Goal: Task Accomplishment & Management: Manage account settings

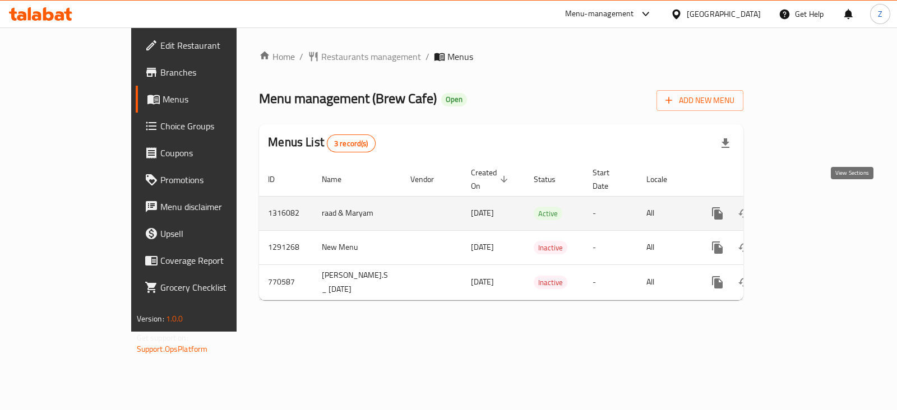
click at [805, 207] on icon "enhanced table" at bounding box center [797, 213] width 13 height 13
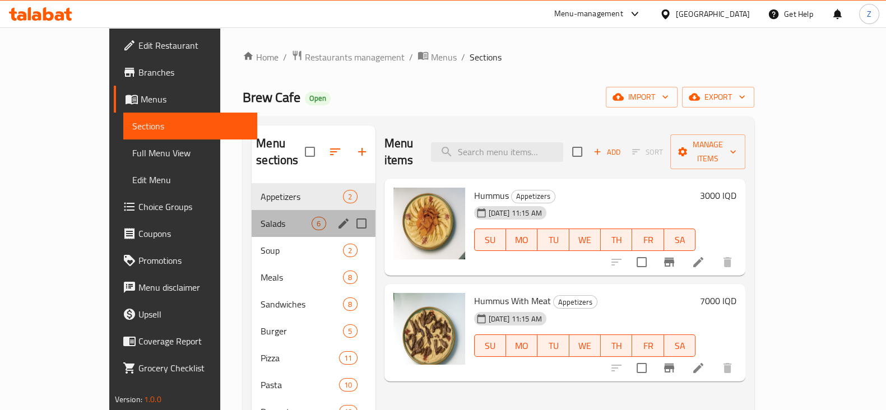
click at [252, 210] on div "Salads 6" at bounding box center [313, 223] width 123 height 27
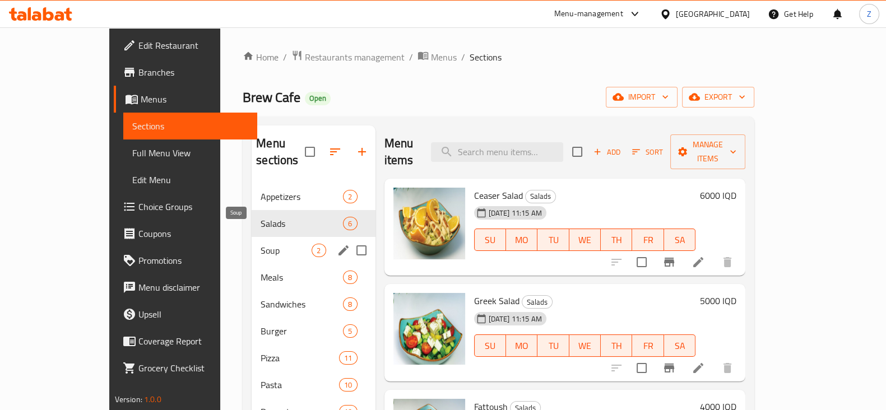
click at [261, 244] on span "Soup" at bounding box center [286, 250] width 51 height 13
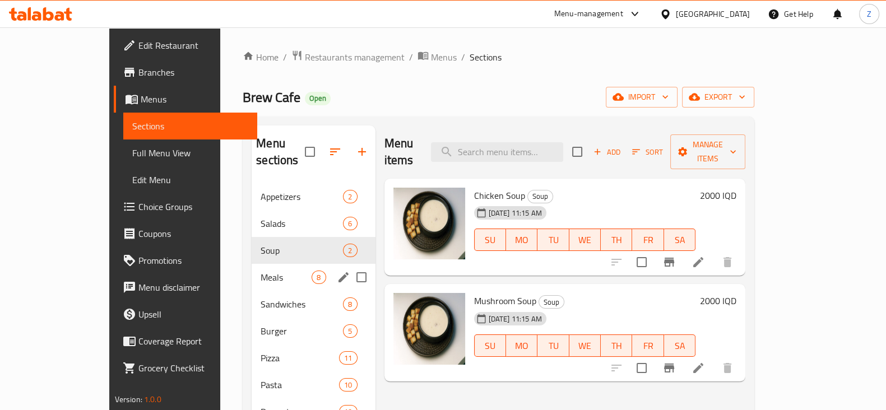
click at [252, 264] on div "Meals 8" at bounding box center [313, 277] width 123 height 27
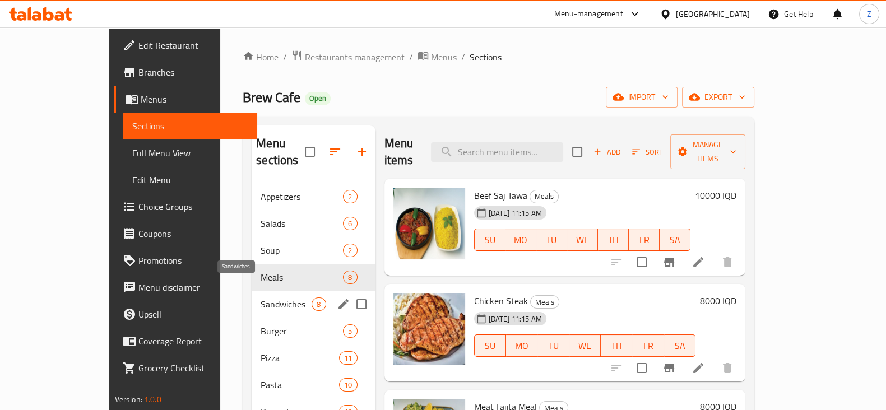
click at [261, 298] on span "Sandwiches" at bounding box center [286, 304] width 51 height 13
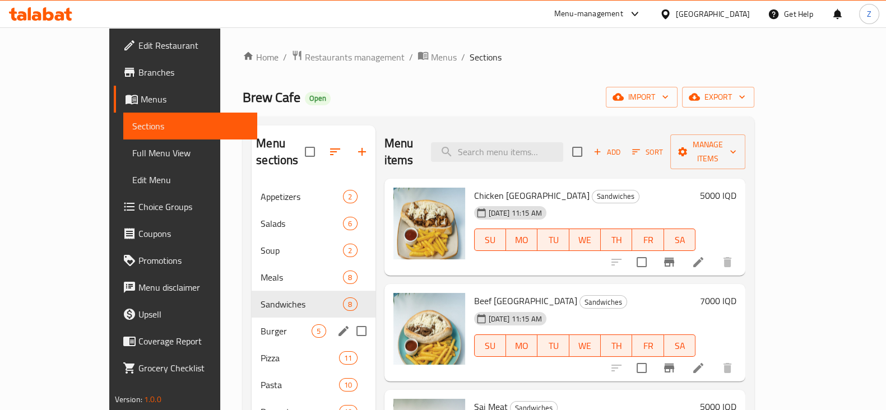
click at [252, 318] on div "Burger 5" at bounding box center [313, 331] width 123 height 27
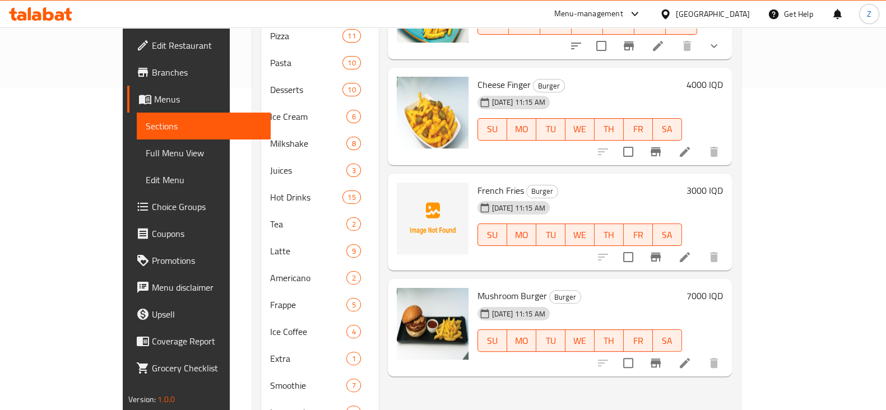
scroll to position [243, 0]
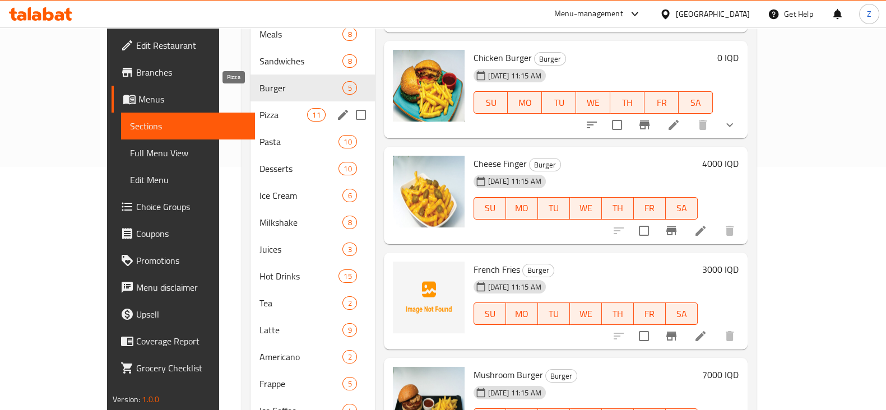
click at [259, 108] on span "Pizza" at bounding box center [283, 114] width 48 height 13
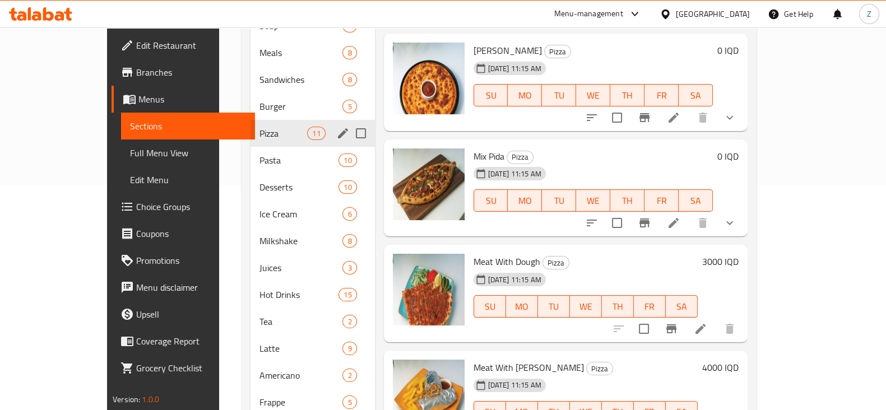
scroll to position [174, 0]
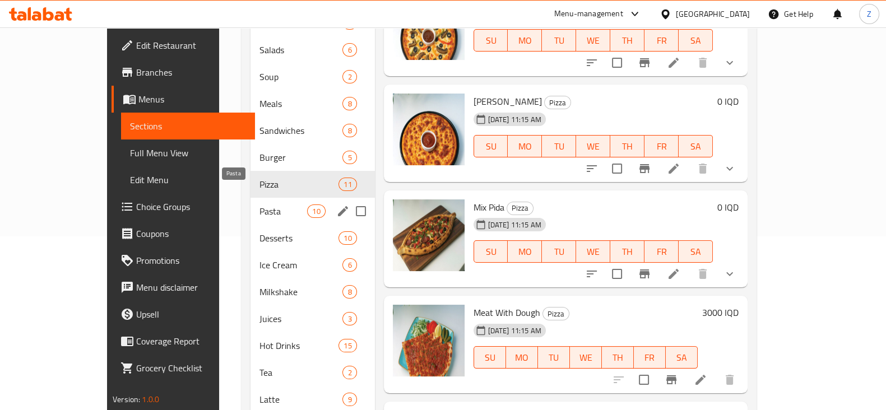
click at [259, 205] on span "Pasta" at bounding box center [283, 211] width 48 height 13
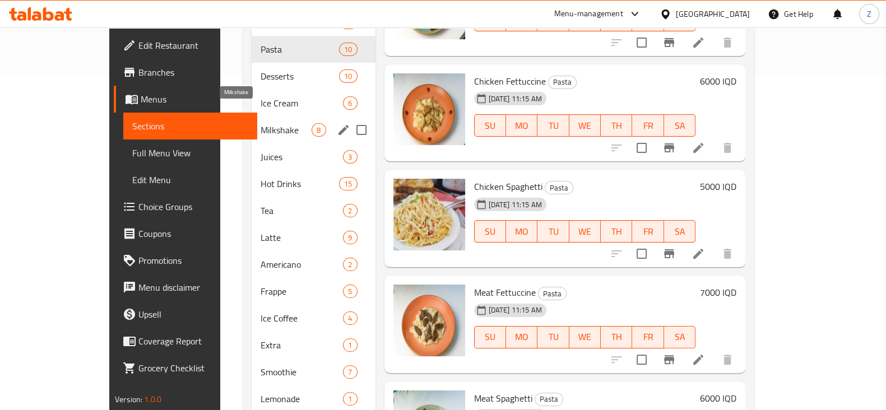
scroll to position [314, 0]
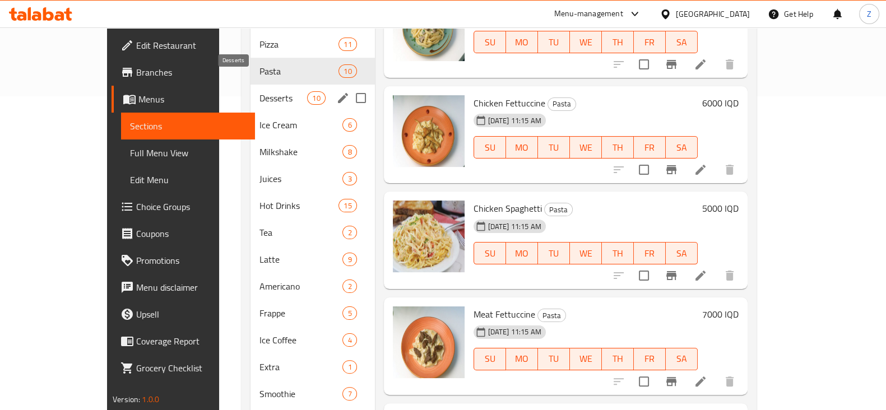
click at [259, 91] on span "Desserts" at bounding box center [283, 97] width 48 height 13
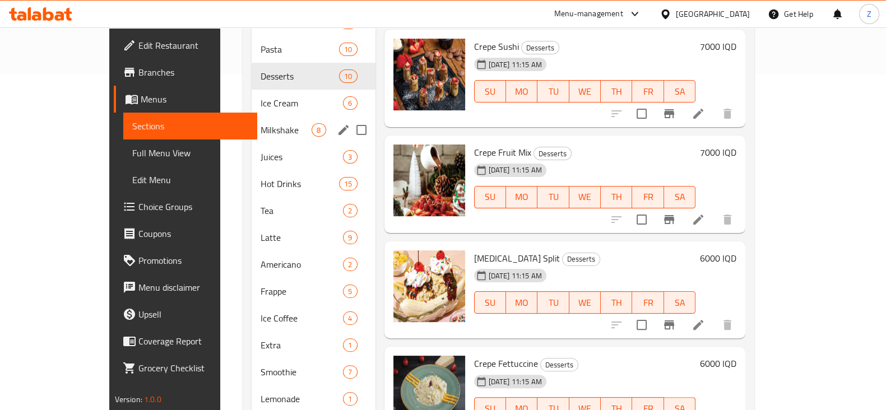
scroll to position [314, 0]
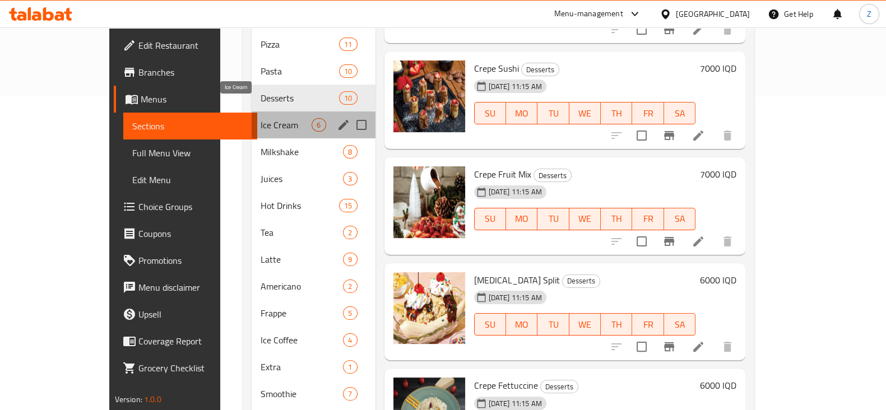
click at [261, 118] on span "Ice Cream" at bounding box center [286, 124] width 51 height 13
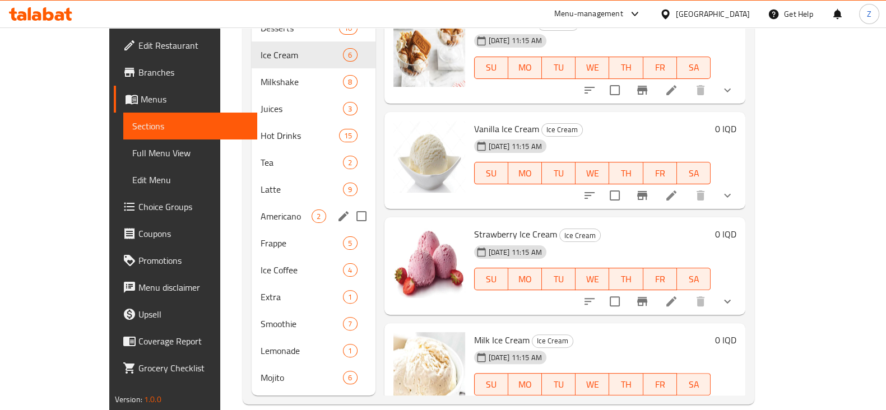
scroll to position [174, 0]
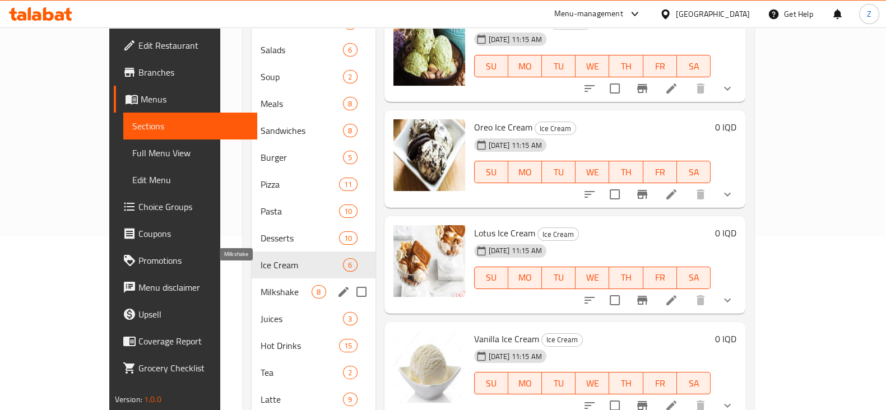
click at [261, 285] on span "Milkshake" at bounding box center [286, 291] width 51 height 13
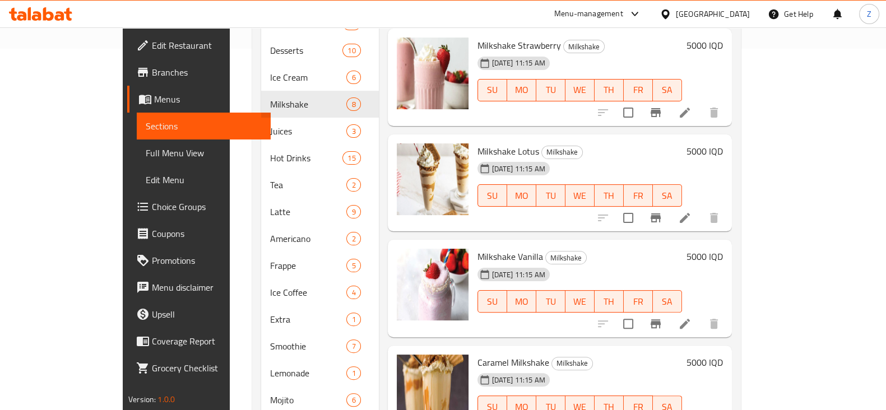
scroll to position [384, 0]
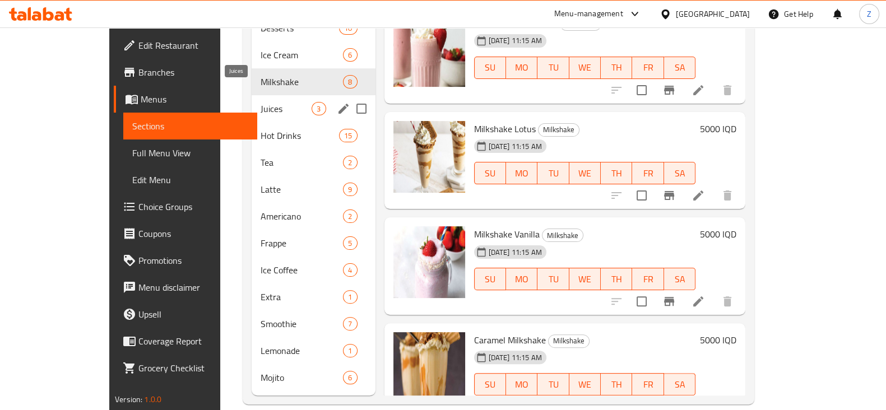
click at [261, 102] on span "Juices" at bounding box center [286, 108] width 51 height 13
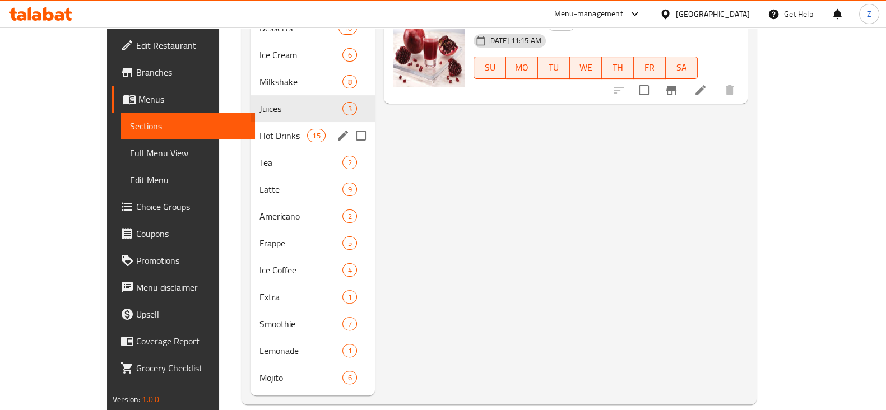
click at [250, 126] on div "Hot Drinks 15" at bounding box center [312, 135] width 124 height 27
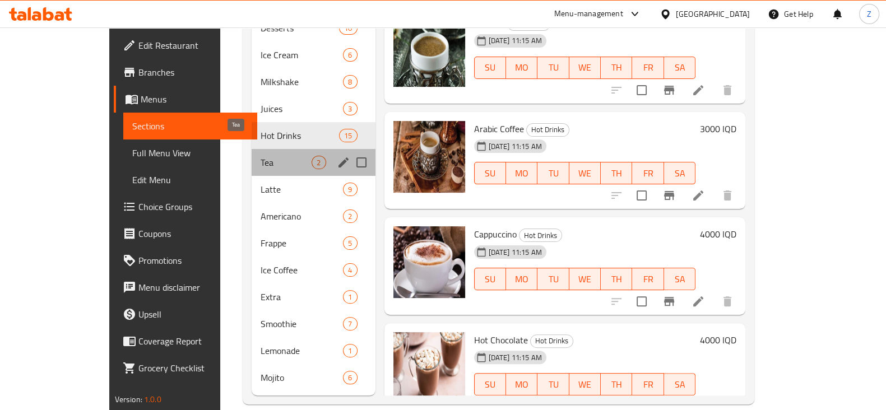
click at [261, 156] on span "Tea" at bounding box center [286, 162] width 51 height 13
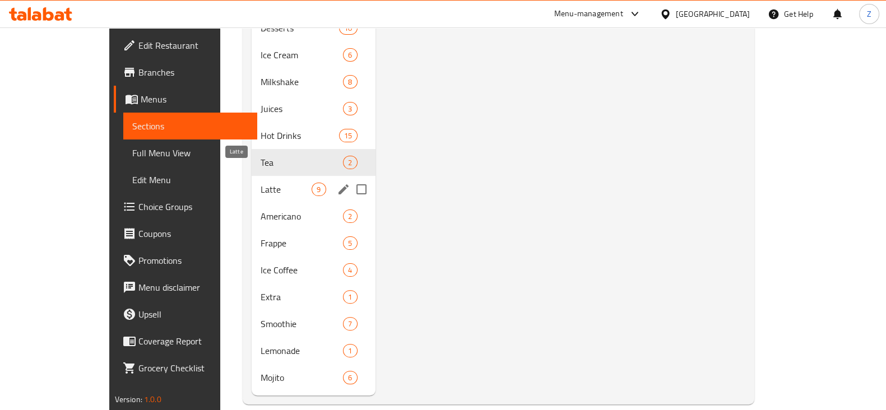
click at [261, 183] on span "Latte" at bounding box center [286, 189] width 51 height 13
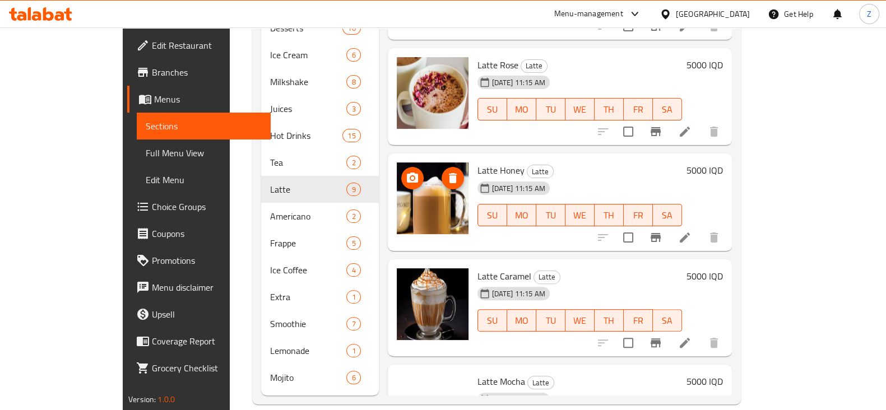
scroll to position [210, 0]
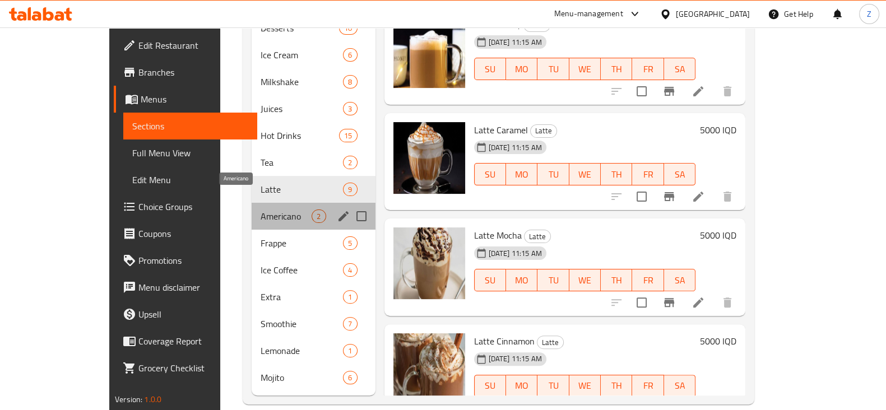
click at [261, 210] on span "Americano" at bounding box center [286, 216] width 51 height 13
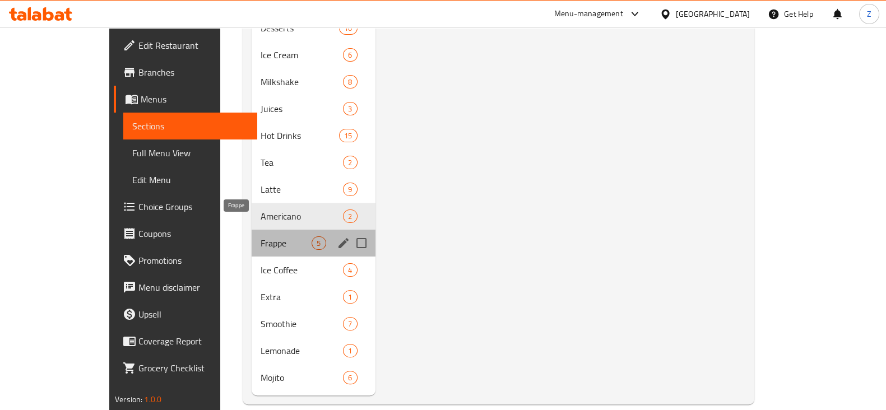
click at [261, 236] on span "Frappe" at bounding box center [286, 242] width 51 height 13
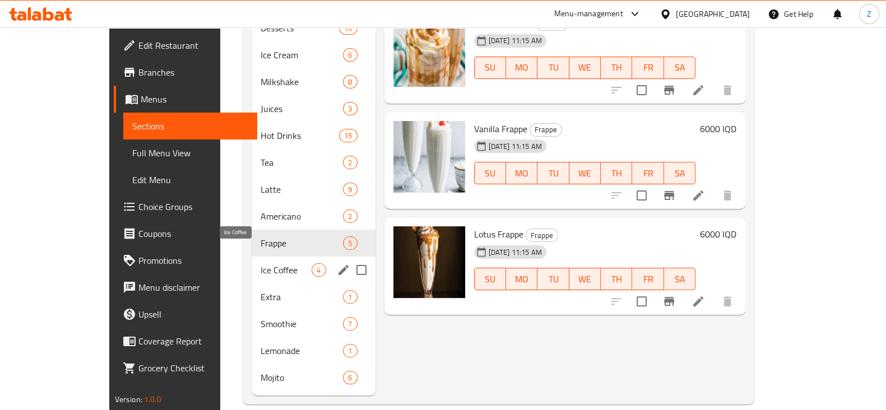
click at [261, 263] on span "Ice Coffee" at bounding box center [286, 269] width 51 height 13
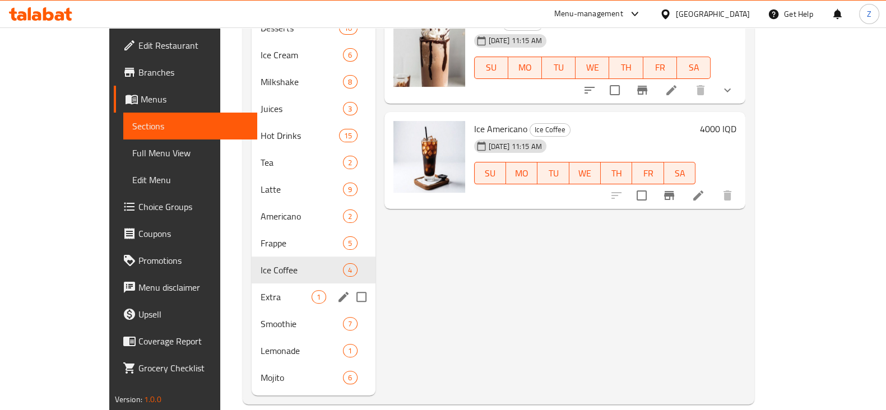
click at [252, 287] on div "Extra 1" at bounding box center [313, 297] width 123 height 27
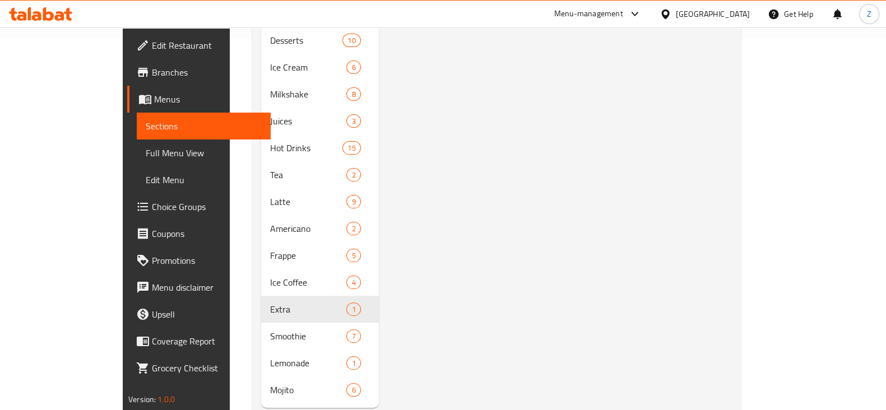
scroll to position [384, 0]
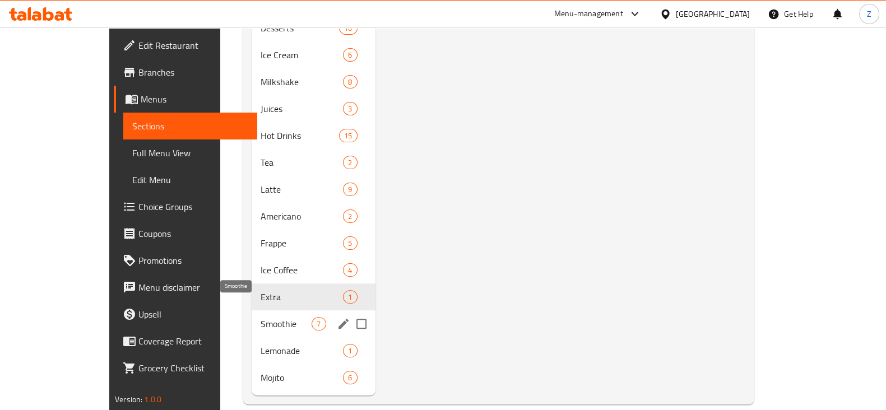
click at [261, 317] on span "Smoothie" at bounding box center [286, 323] width 51 height 13
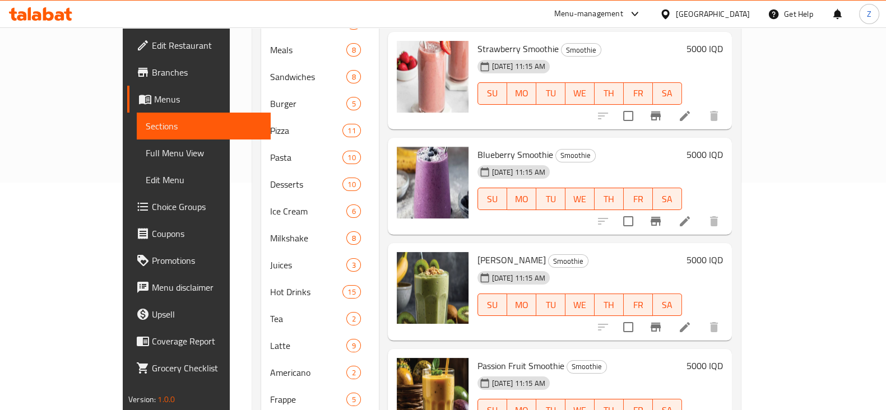
scroll to position [384, 0]
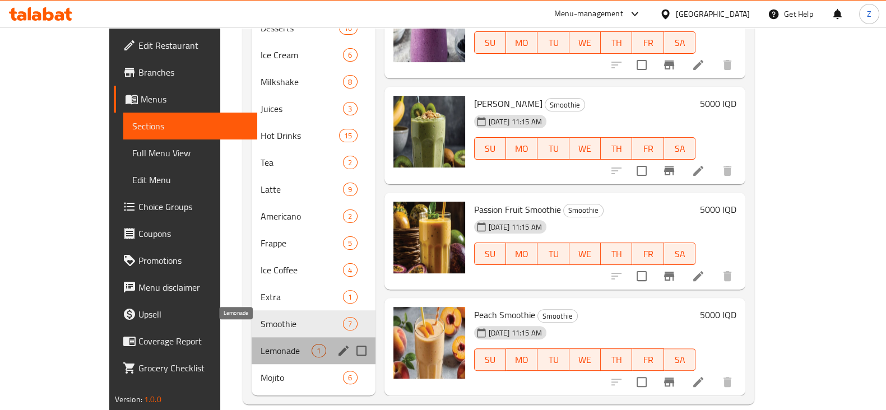
click at [261, 344] on span "Lemonade" at bounding box center [286, 350] width 51 height 13
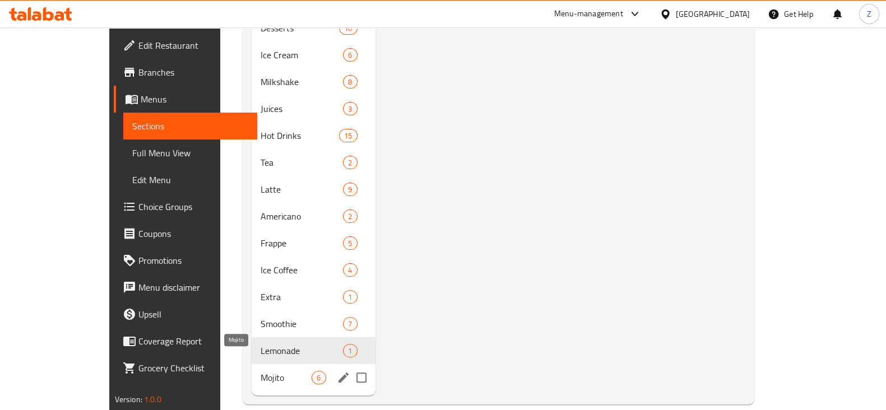
click at [261, 371] on span "Mojito" at bounding box center [286, 377] width 51 height 13
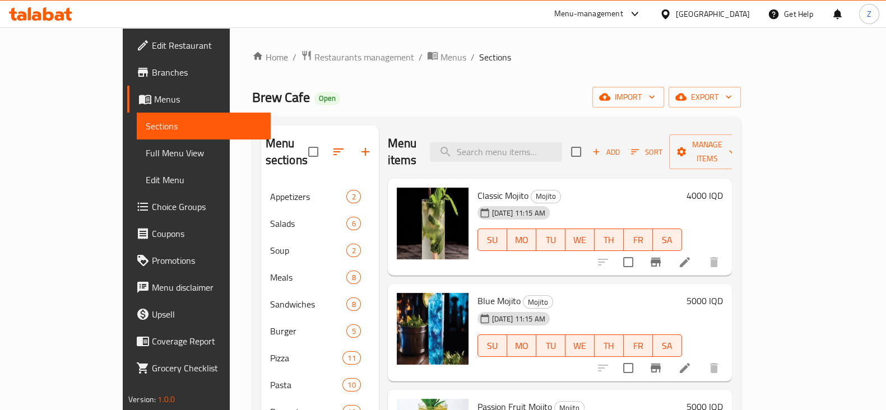
click at [40, 15] on icon at bounding box center [37, 16] width 10 height 10
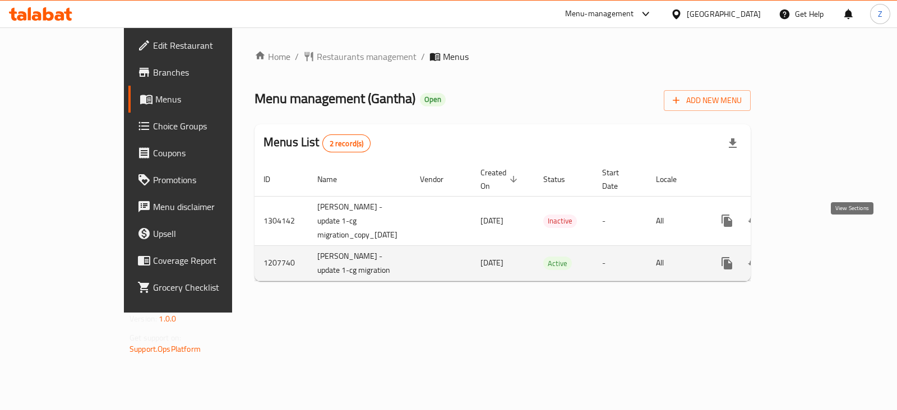
click at [814, 257] on icon "enhanced table" at bounding box center [807, 263] width 13 height 13
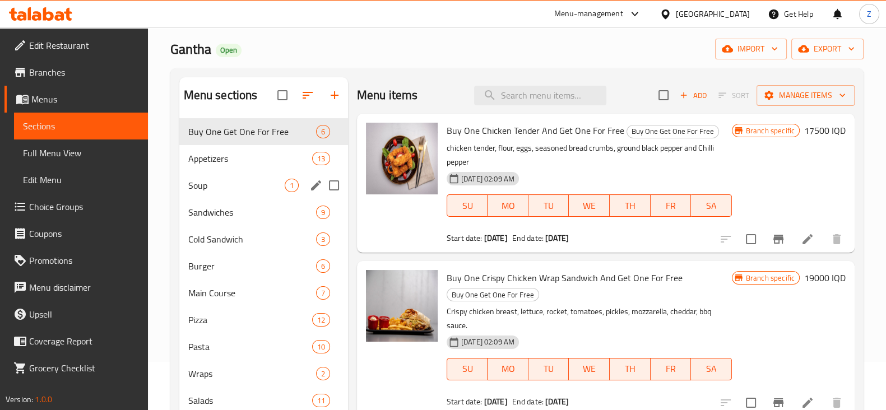
scroll to position [69, 0]
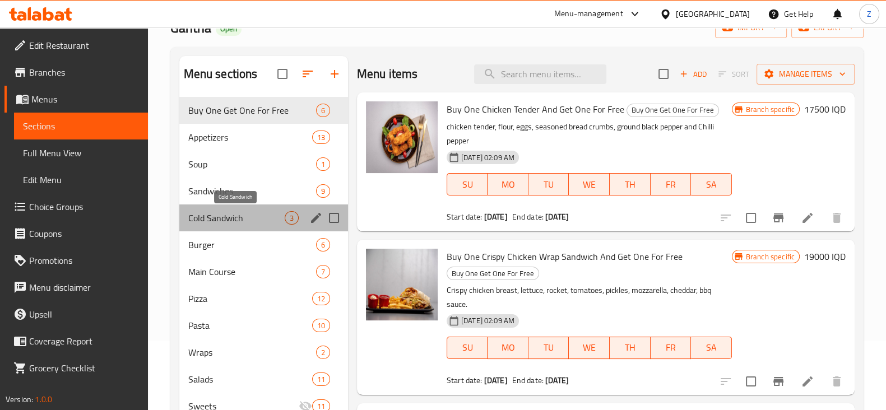
click at [233, 214] on span "Cold Sandwich" at bounding box center [236, 217] width 96 height 13
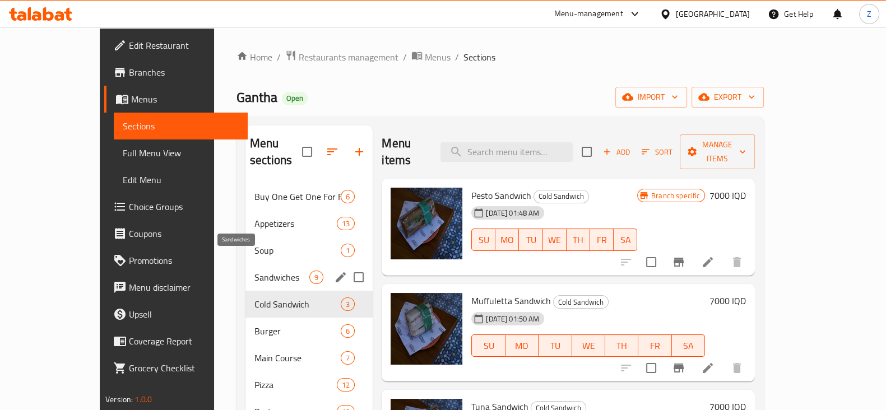
click at [254, 271] on span "Sandwiches" at bounding box center [281, 277] width 55 height 13
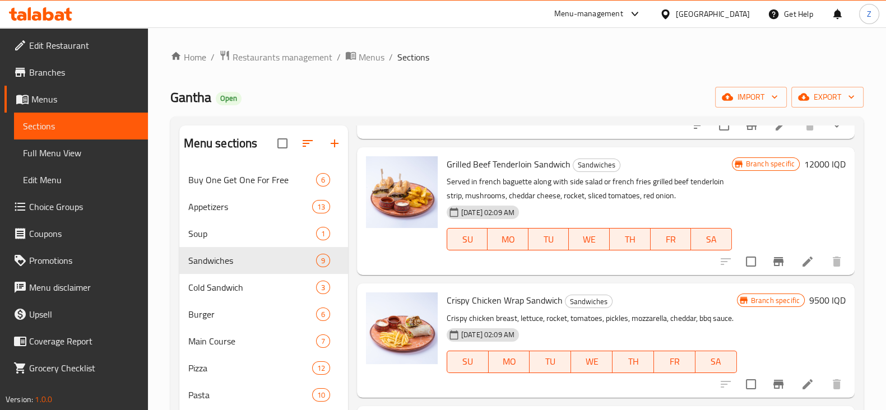
scroll to position [560, 0]
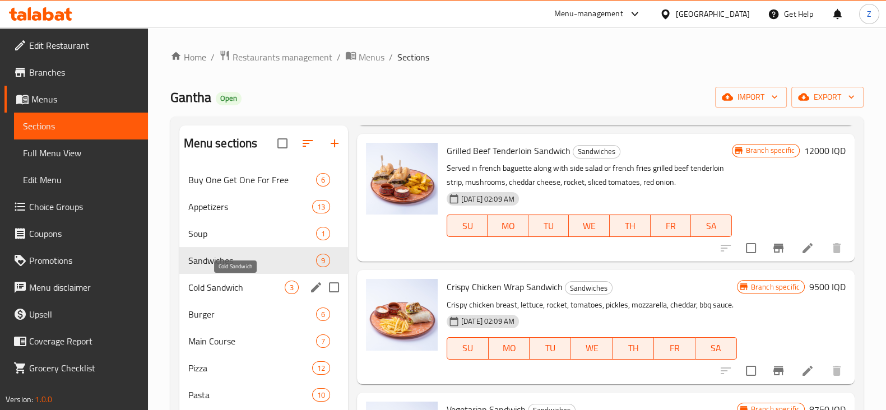
click at [229, 286] on span "Cold Sandwich" at bounding box center [236, 287] width 96 height 13
